Goal: Task Accomplishment & Management: Use online tool/utility

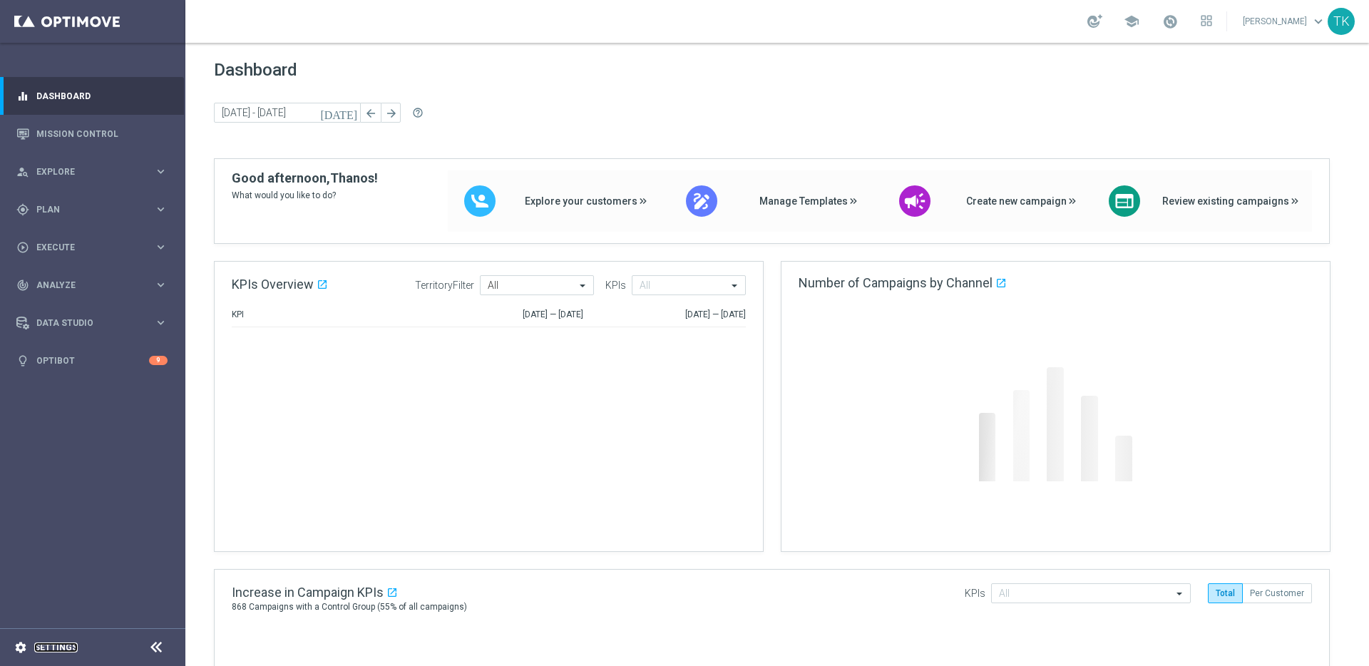
click at [58, 645] on link "Settings" at bounding box center [55, 647] width 43 height 9
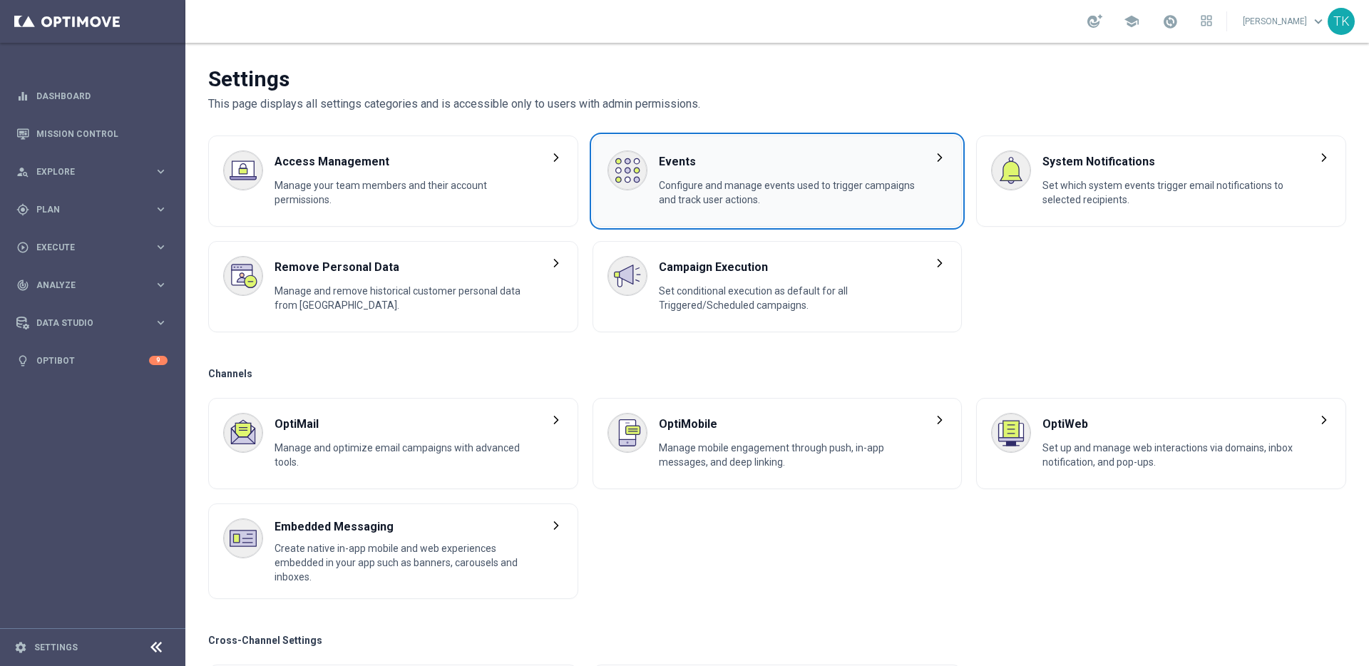
click at [739, 177] on div "Events Configure and manage events used to trigger campaigns and track user act…" at bounding box center [787, 180] width 257 height 61
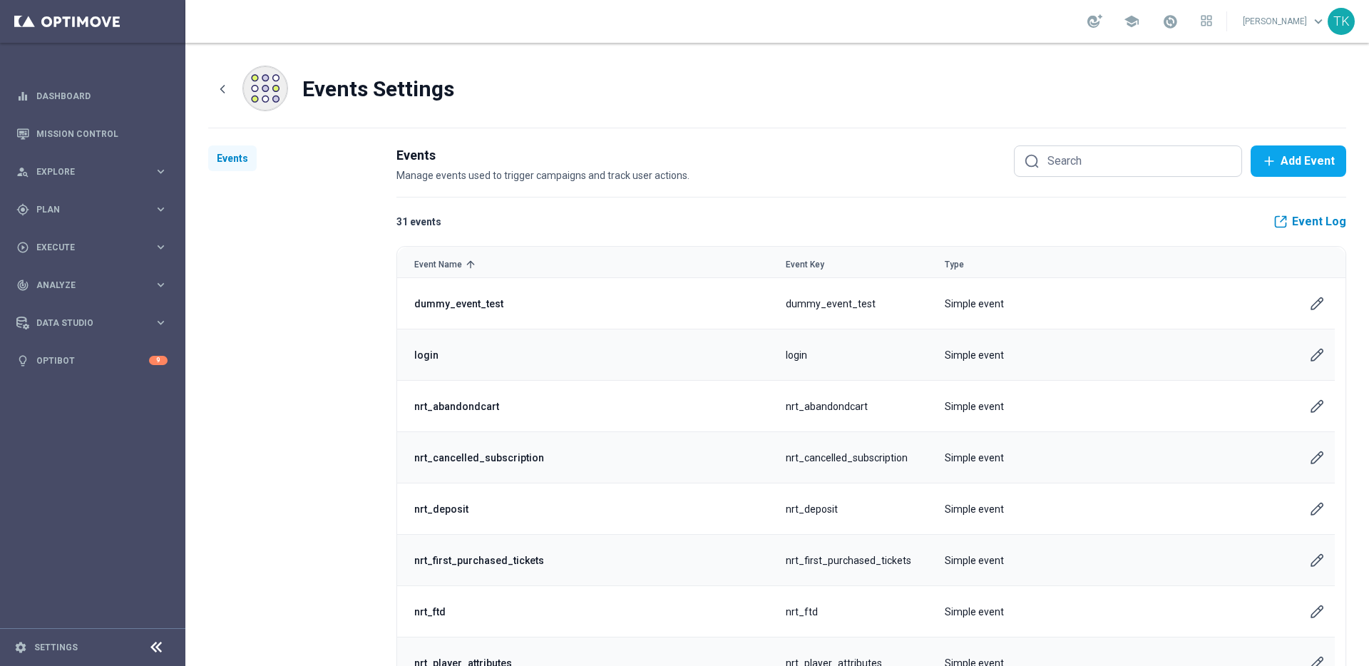
click at [1311, 222] on link "Event Log" at bounding box center [1309, 222] width 73 height 14
click at [510, 406] on div "nrt_abandondcart" at bounding box center [582, 406] width 371 height 51
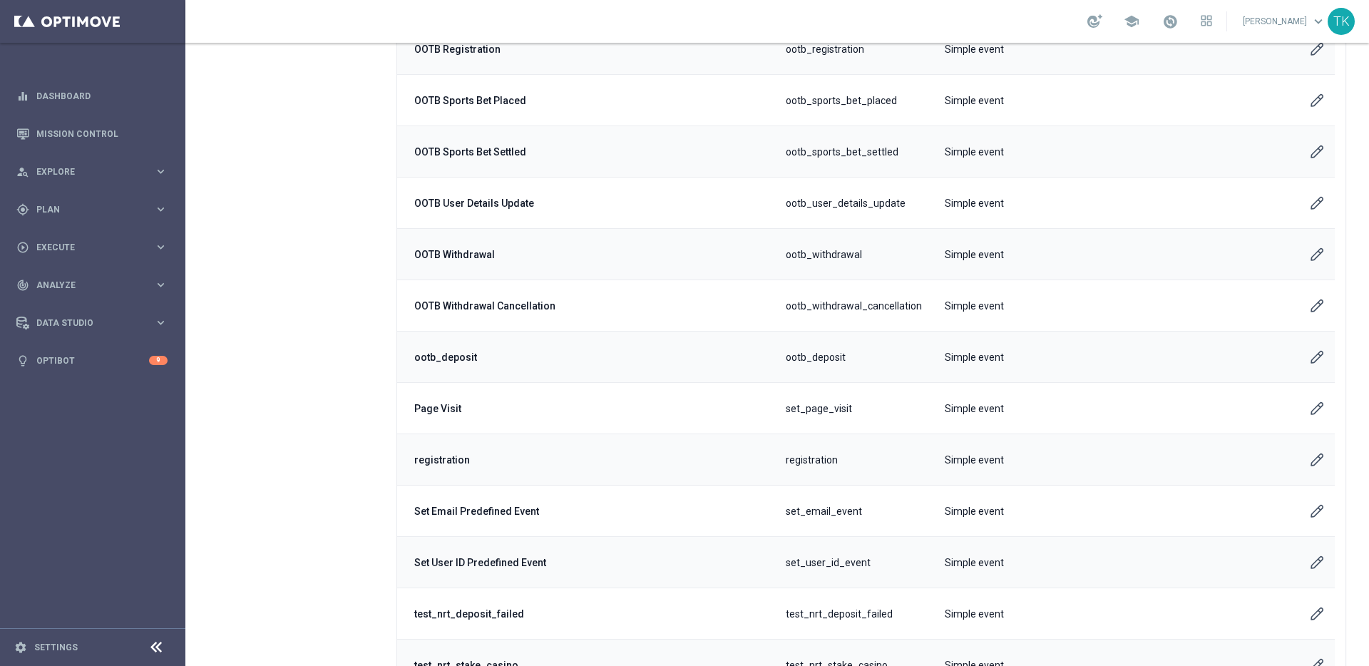
scroll to position [1239, 0]
